Goal: Task Accomplishment & Management: Use online tool/utility

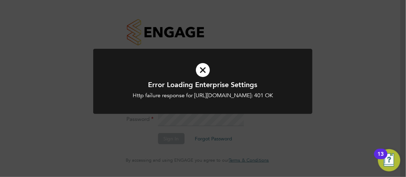
type input "[PERSON_NAME][EMAIL_ADDRESS][PERSON_NAME][DOMAIN_NAME]"
click at [203, 73] on icon at bounding box center [202, 70] width 181 height 27
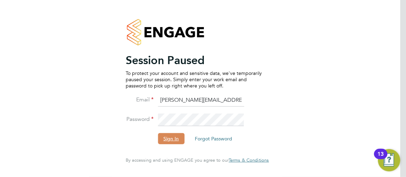
click at [172, 142] on button "Sign In" at bounding box center [171, 138] width 27 height 11
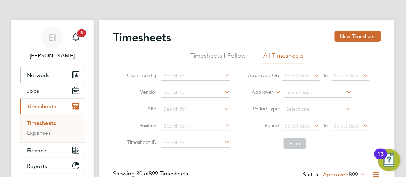
click at [34, 75] on span "Network" at bounding box center [38, 75] width 22 height 7
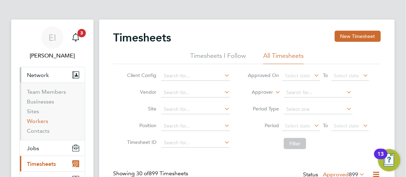
click at [34, 121] on link "Workers" at bounding box center [37, 121] width 21 height 7
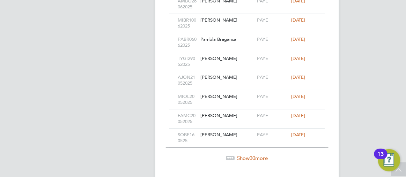
click at [238, 155] on span "Show 30 more" at bounding box center [252, 158] width 31 height 7
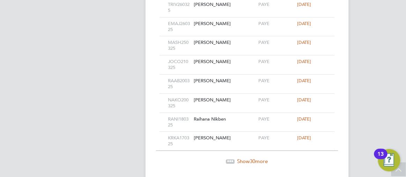
scroll to position [1153, 0]
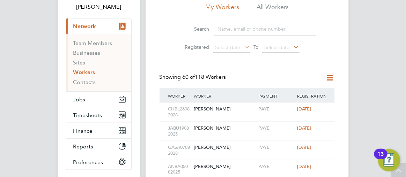
scroll to position [0, 0]
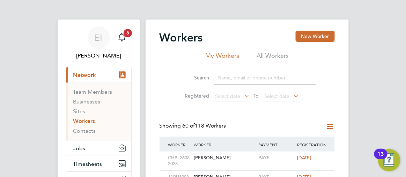
click at [229, 74] on input at bounding box center [265, 78] width 102 height 14
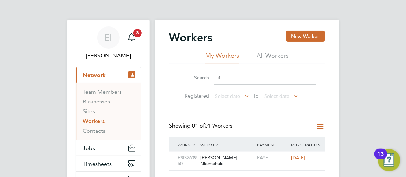
click at [226, 79] on input "if" at bounding box center [265, 78] width 102 height 14
type input "i"
type input "aja"
